Goal: Information Seeking & Learning: Understand process/instructions

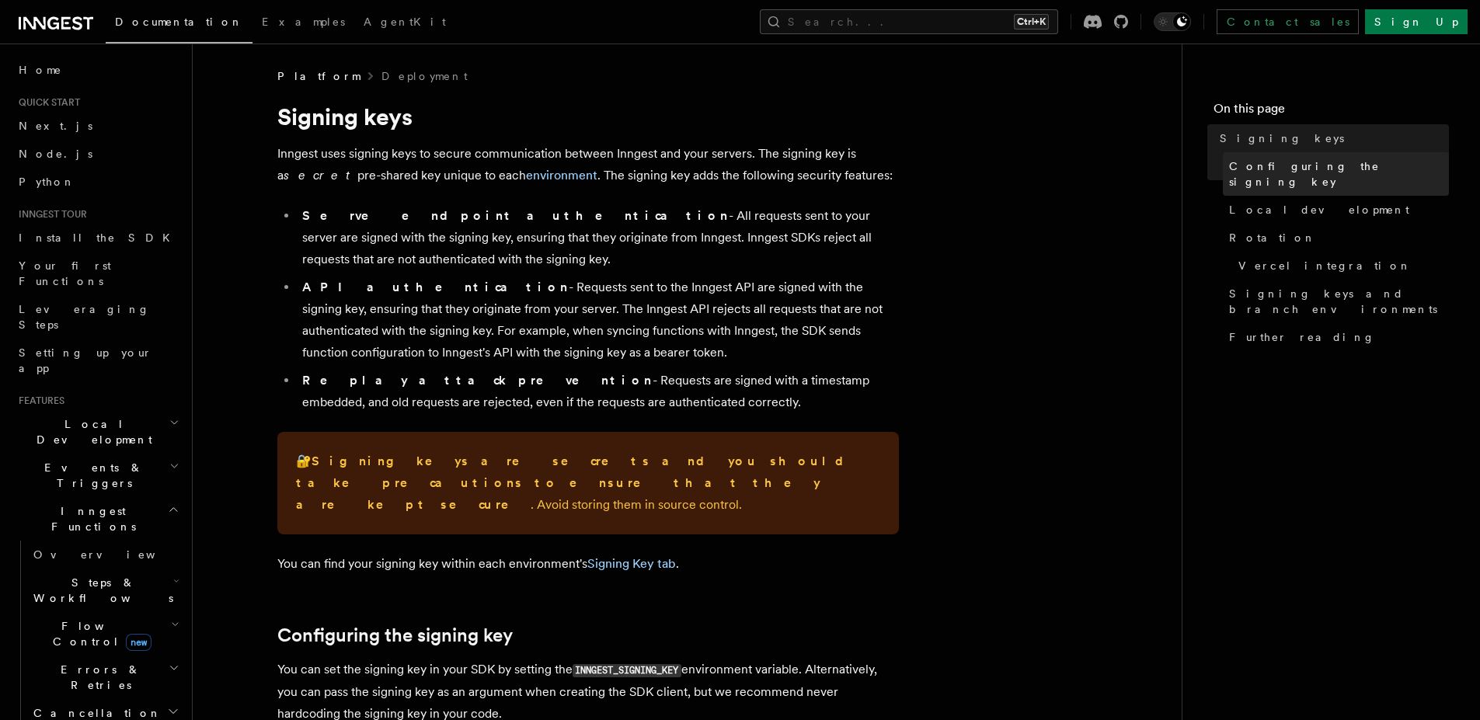
click at [1319, 164] on span "Configuring the signing key" at bounding box center [1339, 174] width 220 height 31
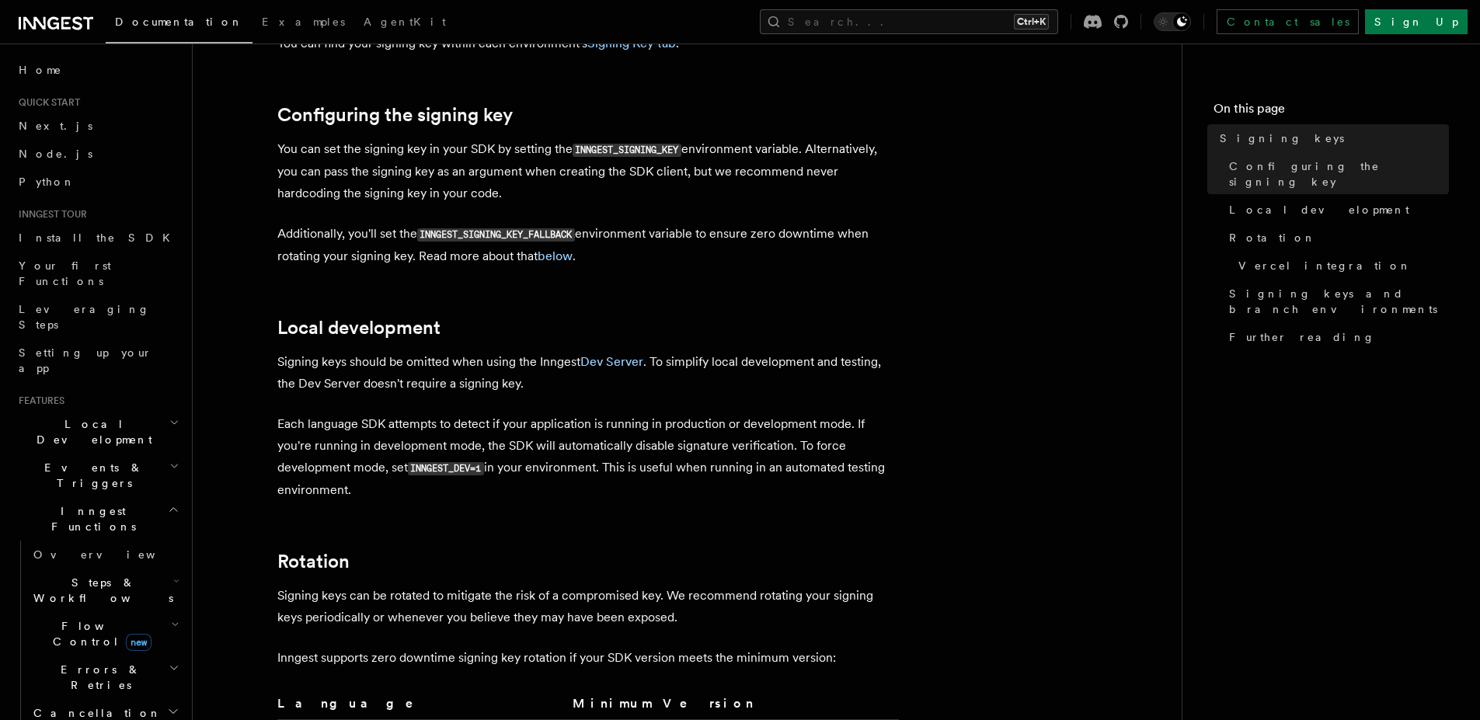
scroll to position [528, 0]
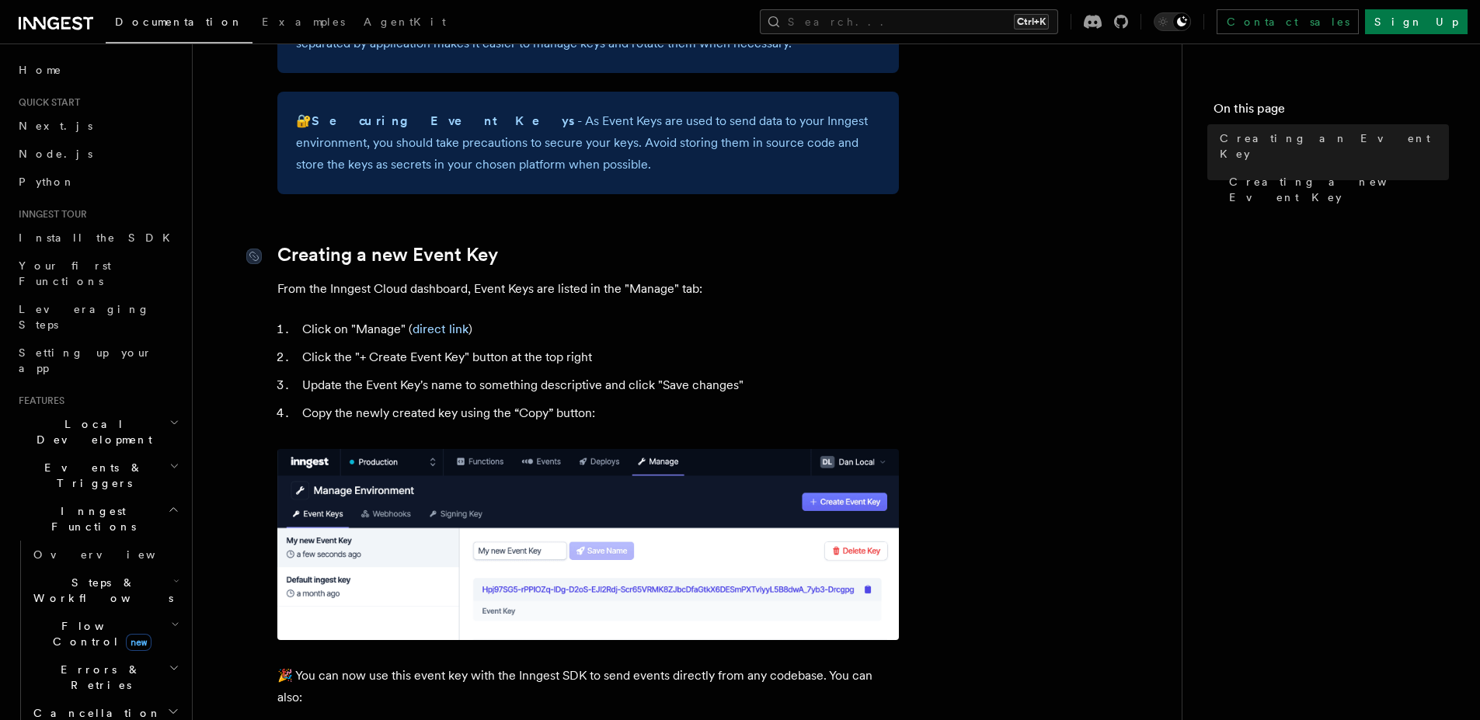
scroll to position [699, 0]
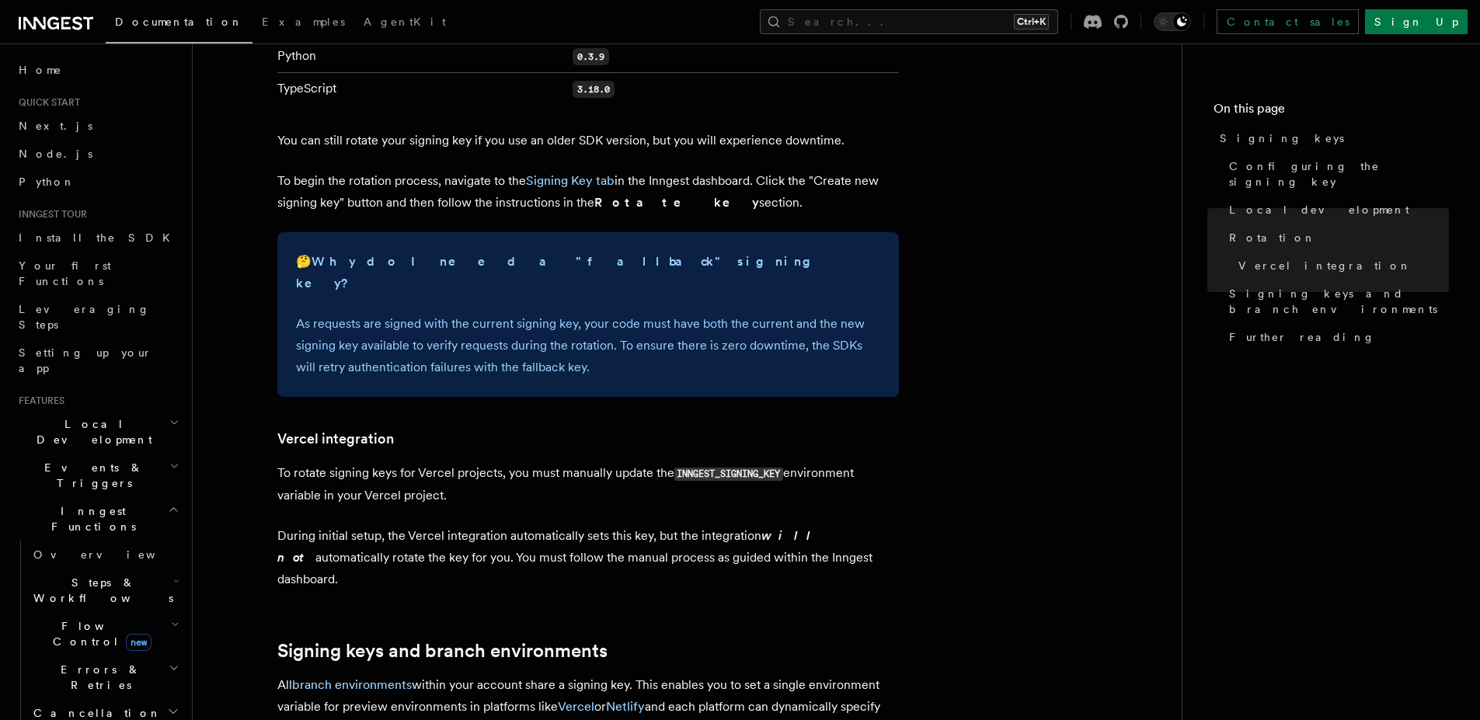
scroll to position [1399, 0]
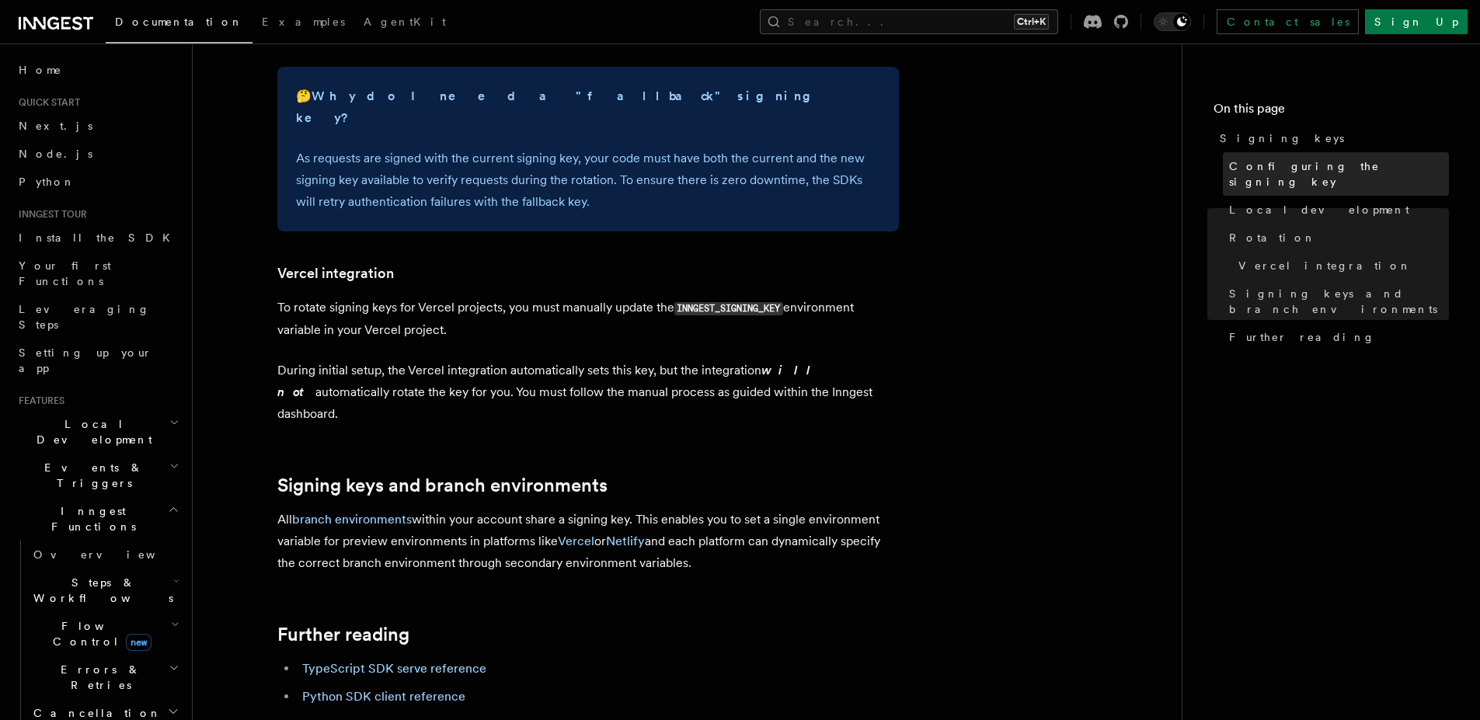
click at [1255, 166] on span "Configuring the signing key" at bounding box center [1339, 174] width 220 height 31
